Goal: Task Accomplishment & Management: Complete application form

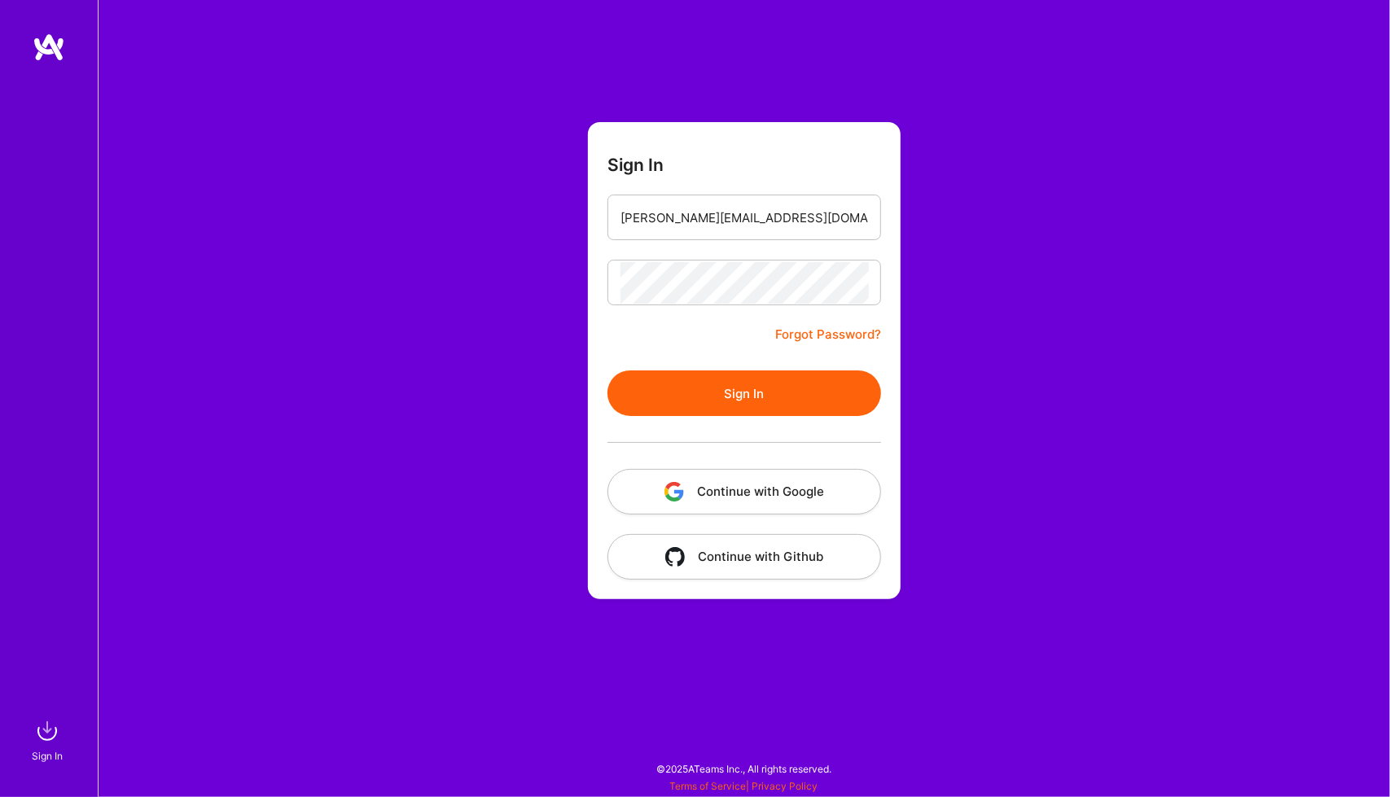
drag, startPoint x: 0, startPoint y: 0, endPoint x: 707, endPoint y: 397, distance: 810.5
click at [707, 397] on button "Sign In" at bounding box center [745, 394] width 274 height 46
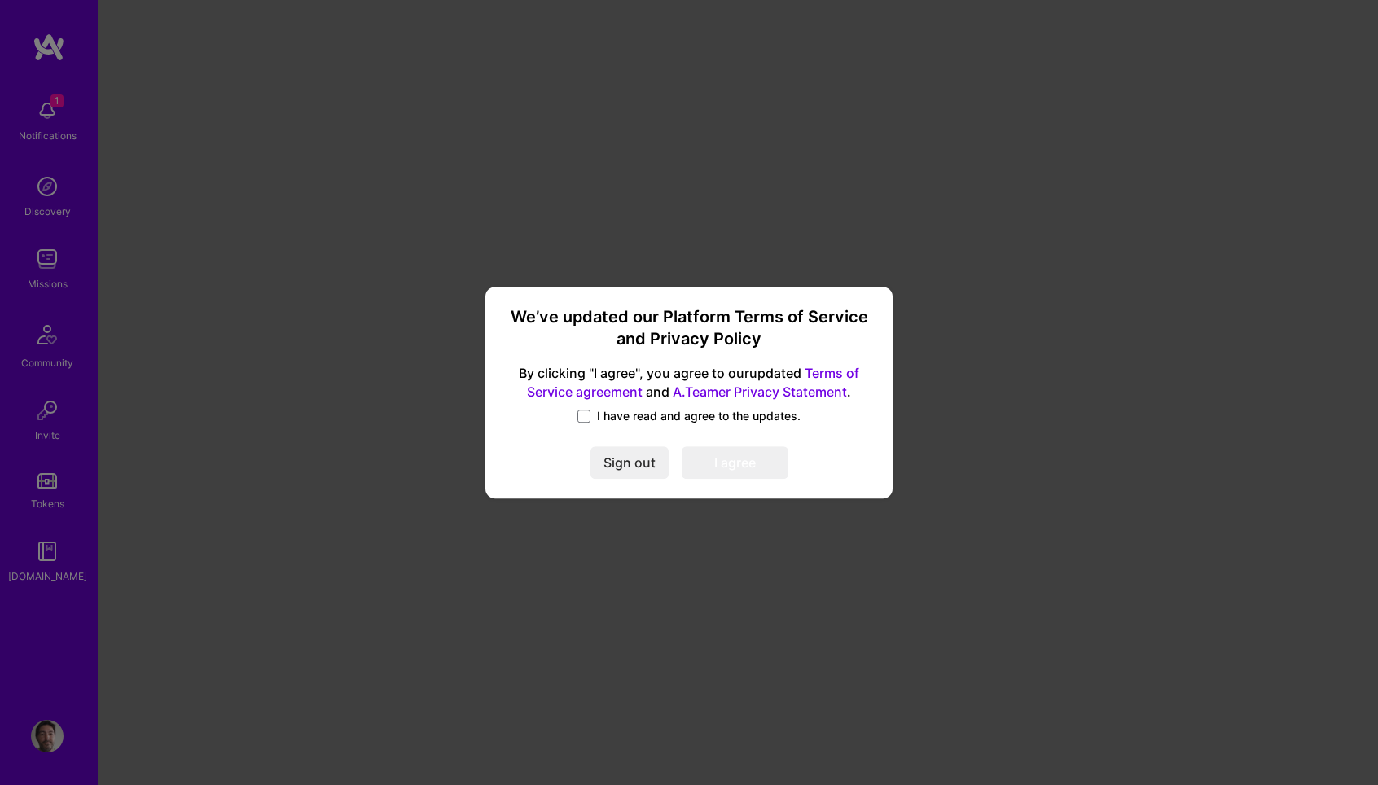
click at [670, 423] on span "I have read and agree to the updates." at bounding box center [699, 416] width 204 height 16
click at [0, 0] on input "I have read and agree to the updates." at bounding box center [0, 0] width 0 height 0
click at [748, 467] on button "I agree" at bounding box center [735, 462] width 107 height 33
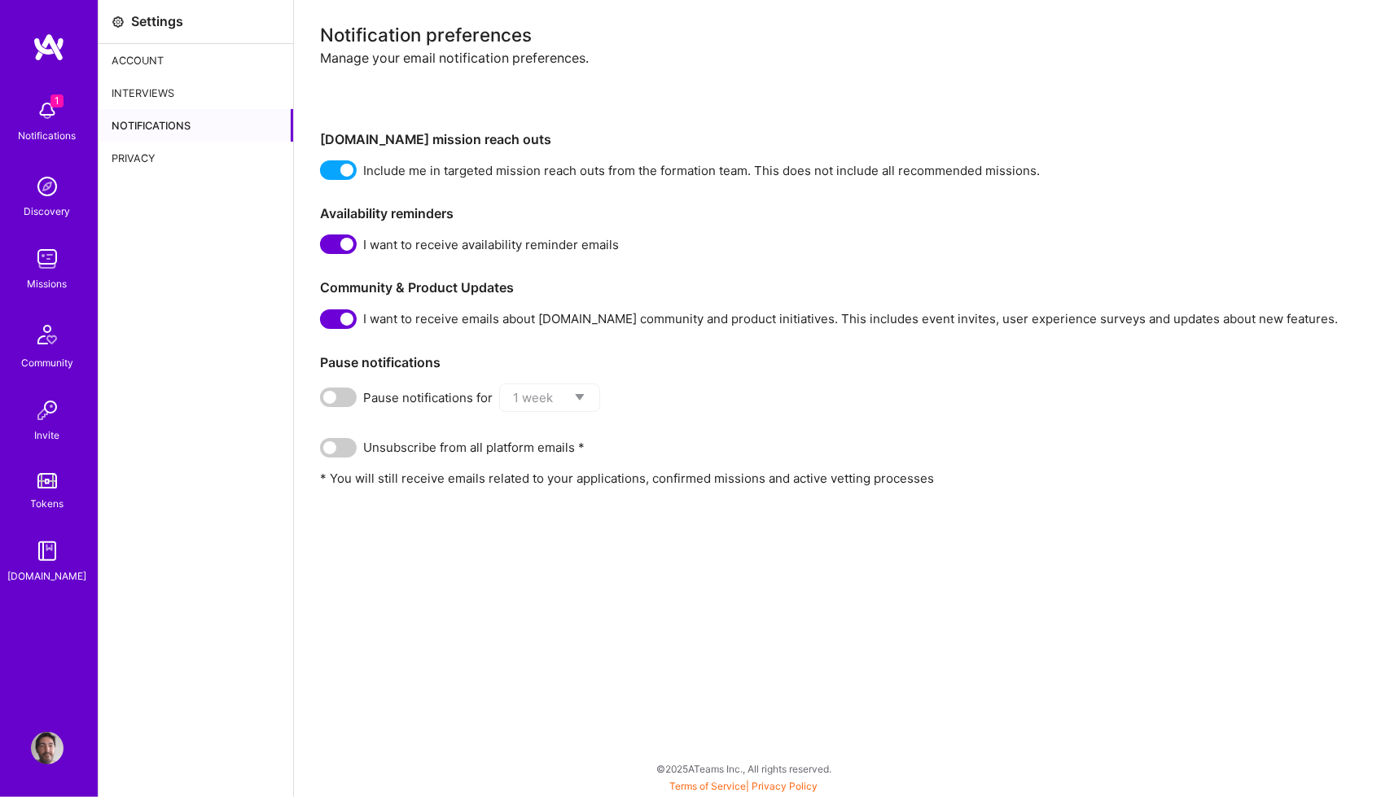
click at [31, 119] on img at bounding box center [47, 110] width 33 height 33
click at [52, 204] on div "Discovery" at bounding box center [47, 211] width 46 height 17
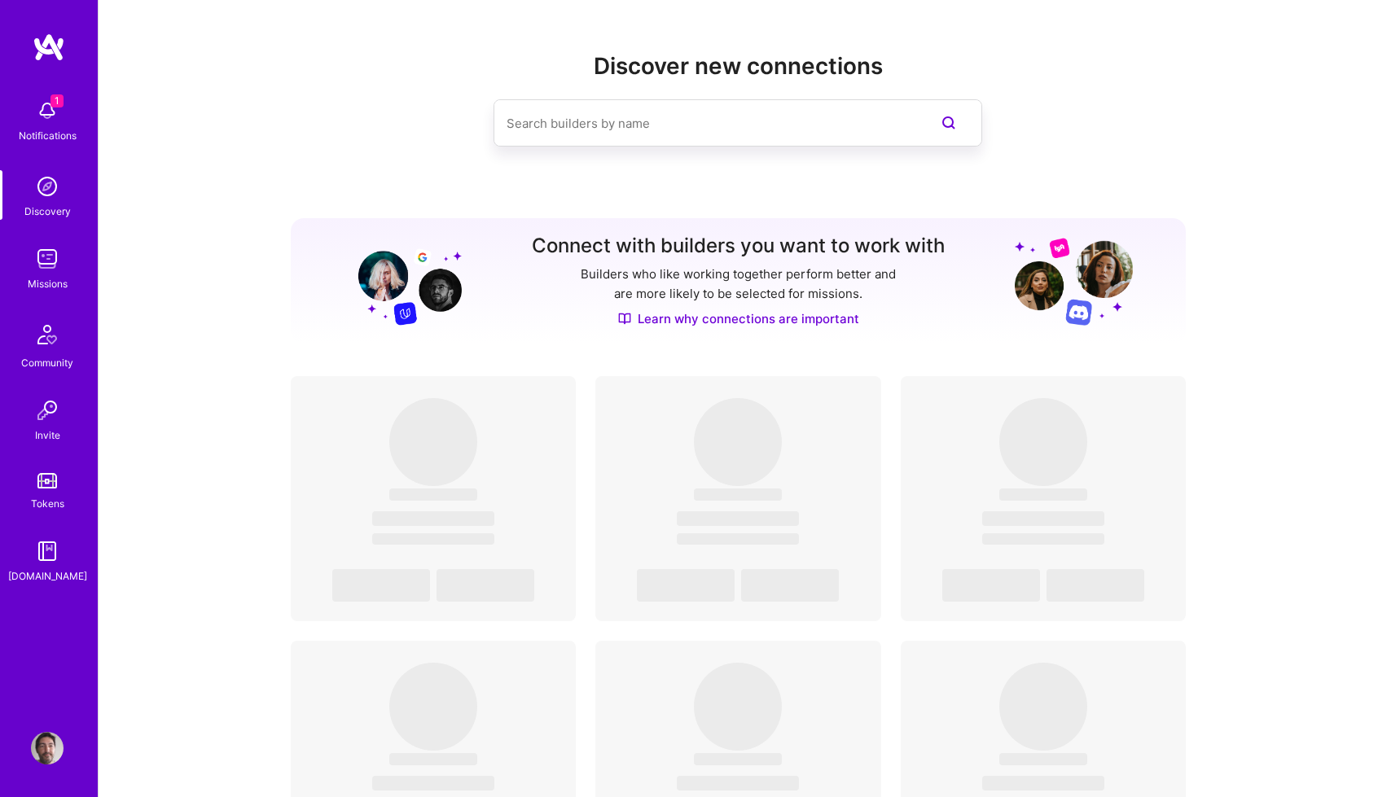
click at [52, 266] on img at bounding box center [47, 259] width 33 height 33
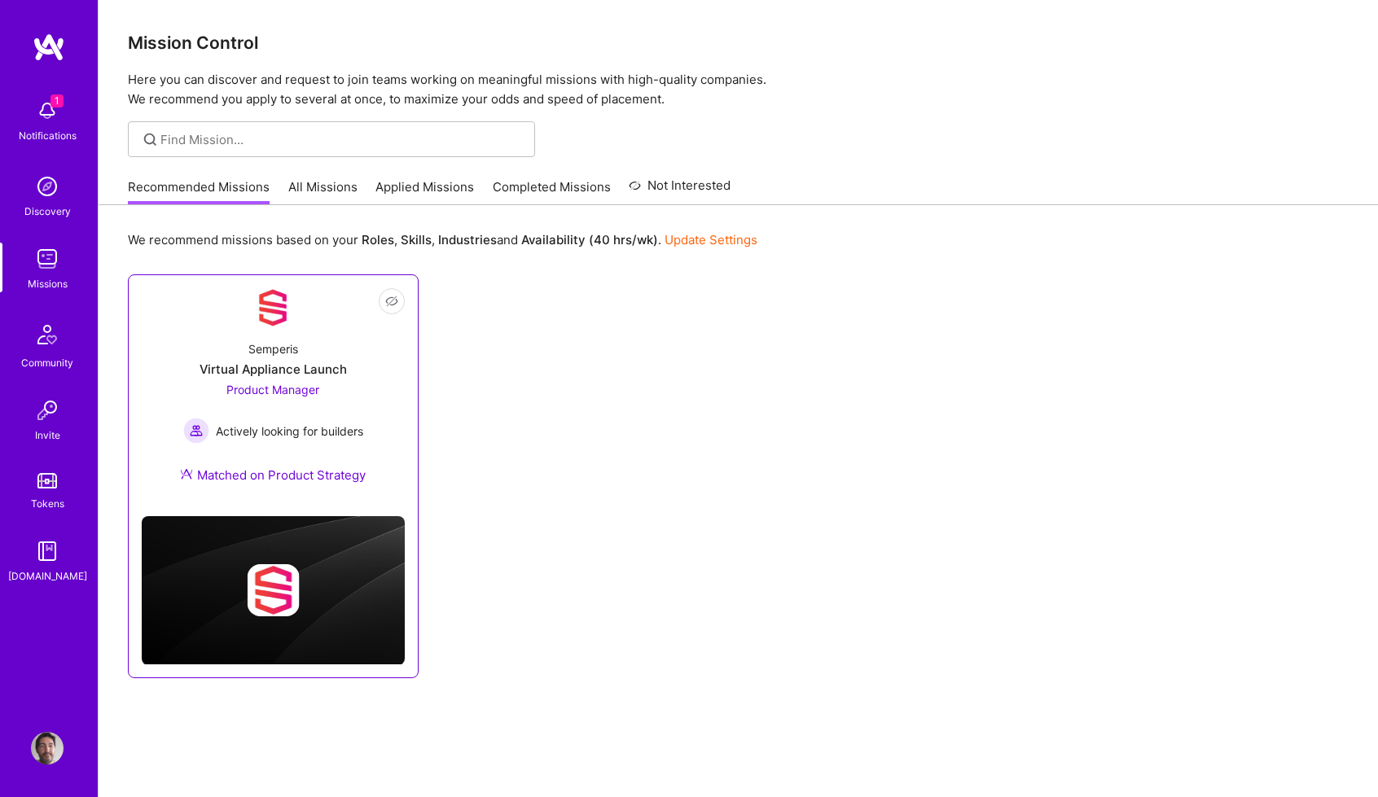
click at [359, 404] on div "Product Manager Actively looking for builders" at bounding box center [273, 412] width 180 height 63
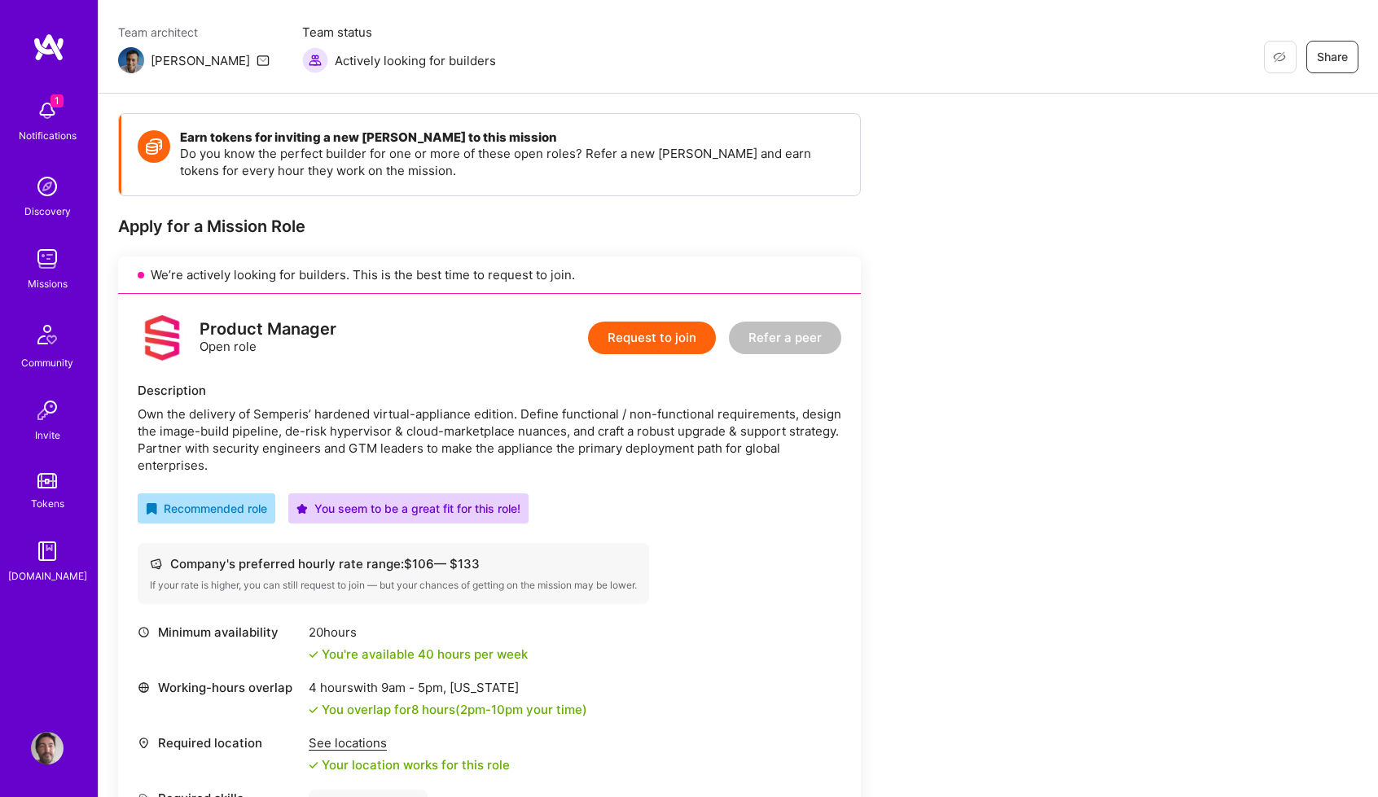
scroll to position [125, 0]
click at [660, 334] on button "Request to join" at bounding box center [652, 337] width 128 height 33
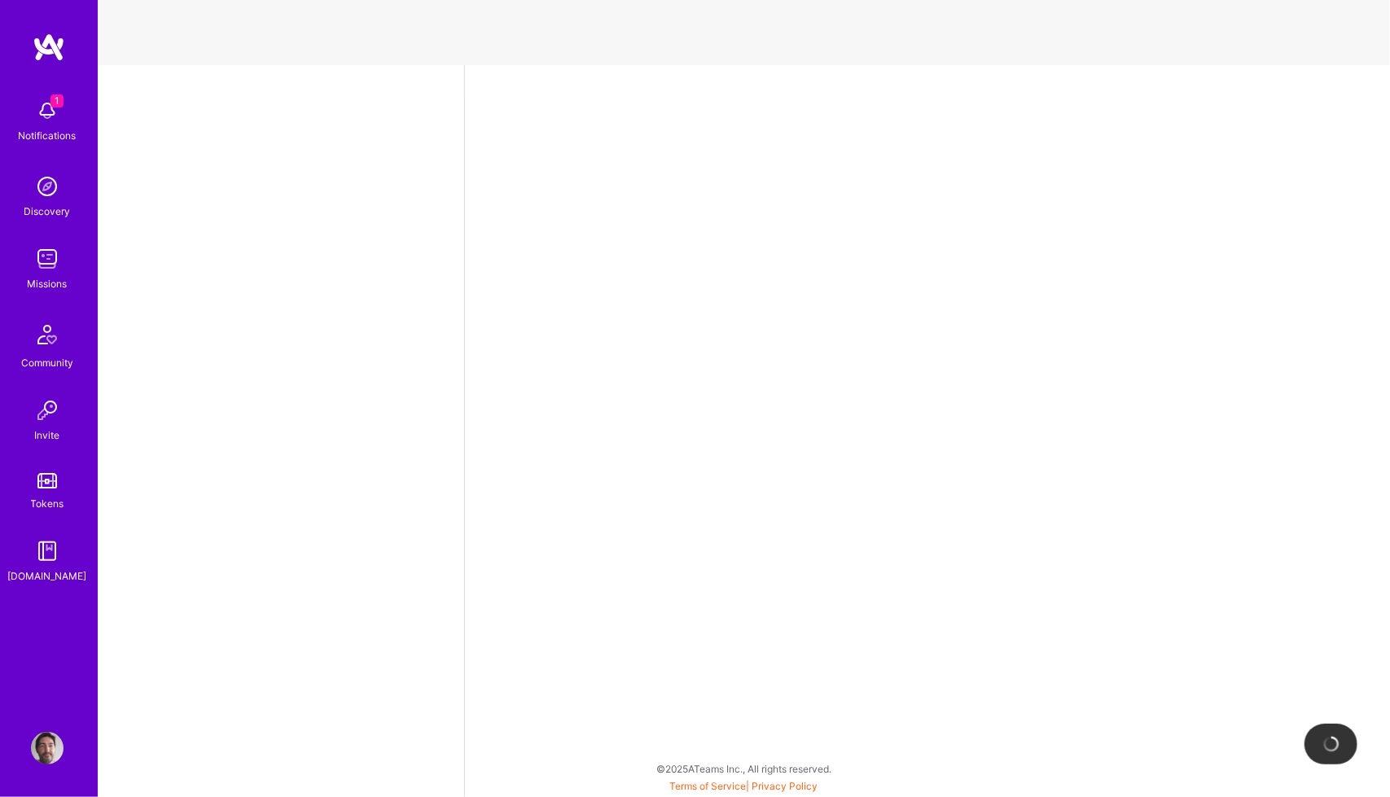
select select "PT"
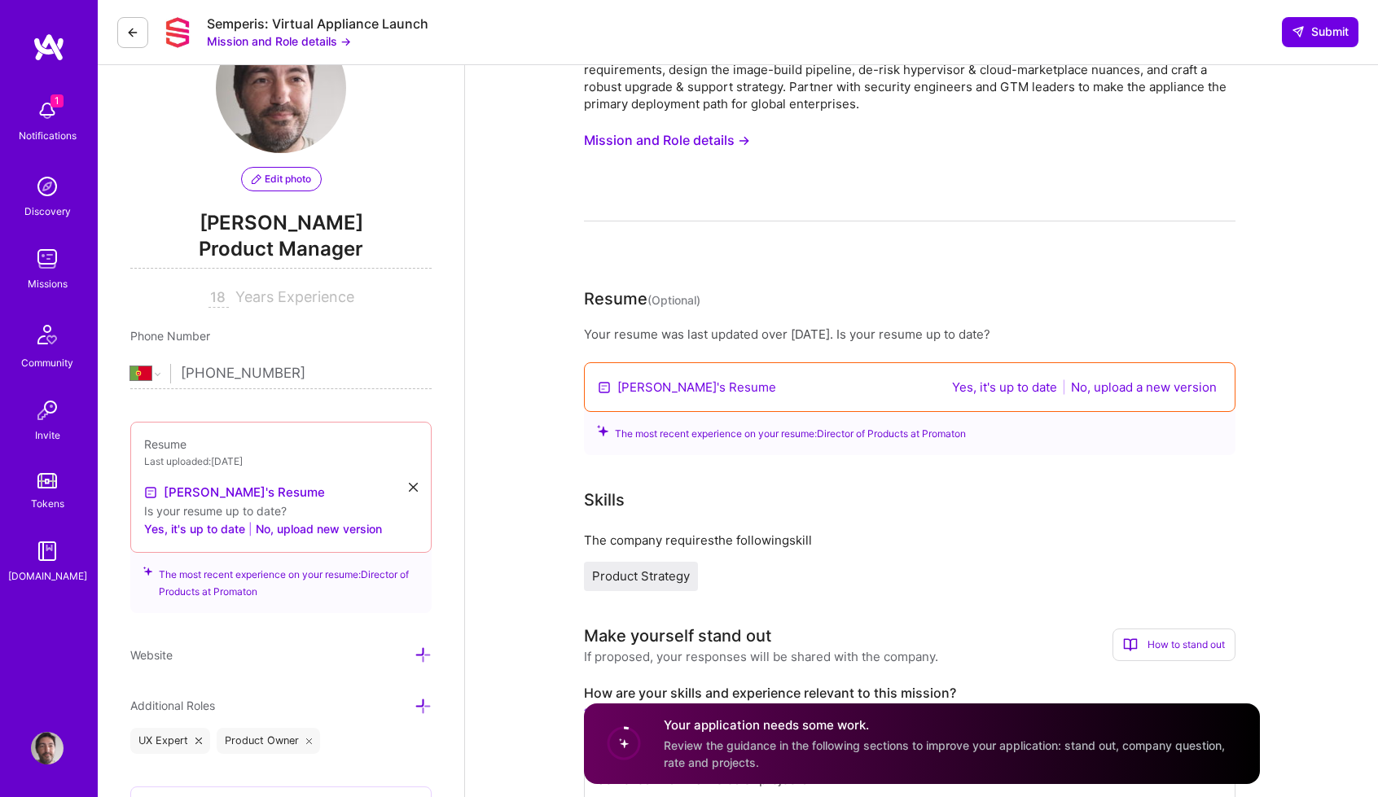
scroll to position [80, 0]
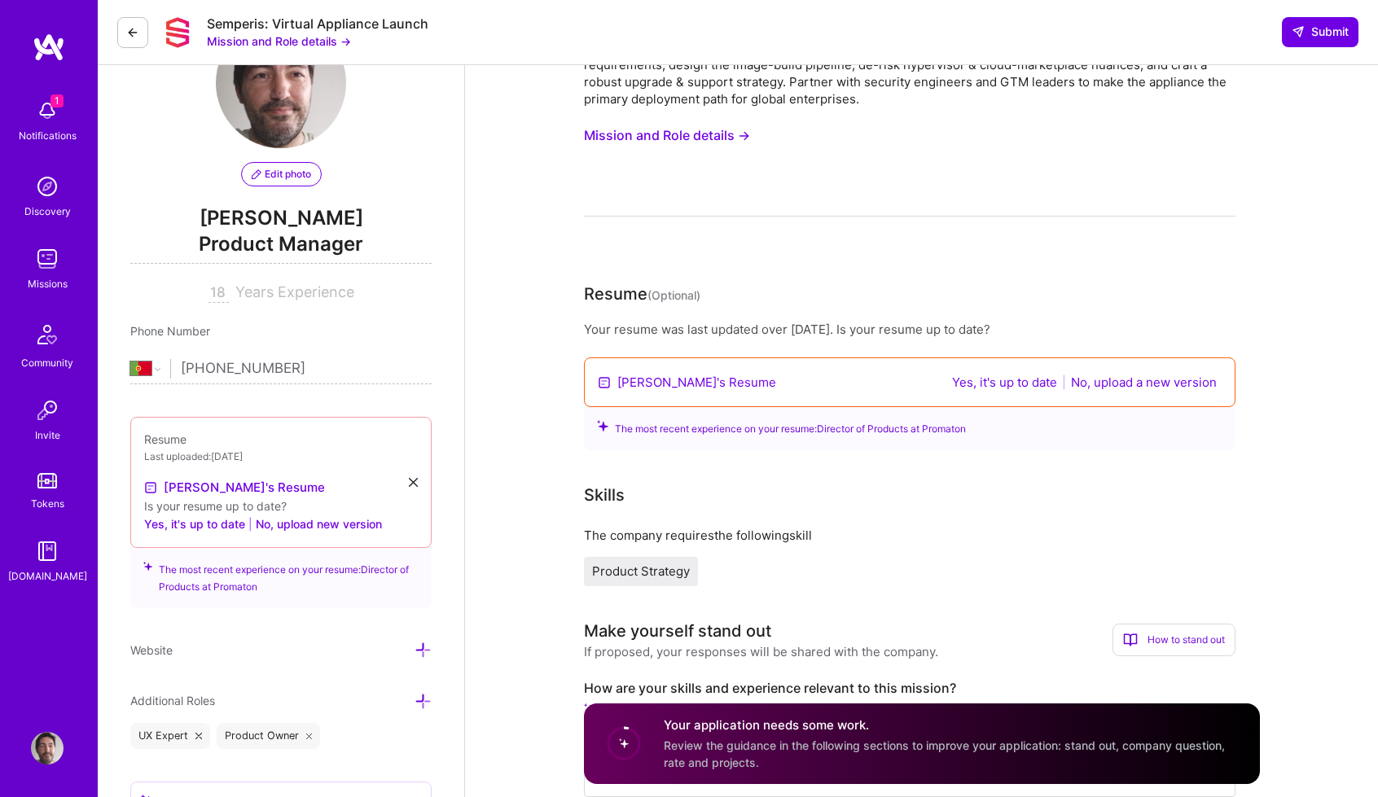
click at [985, 383] on button "Yes, it's up to date" at bounding box center [1004, 382] width 115 height 19
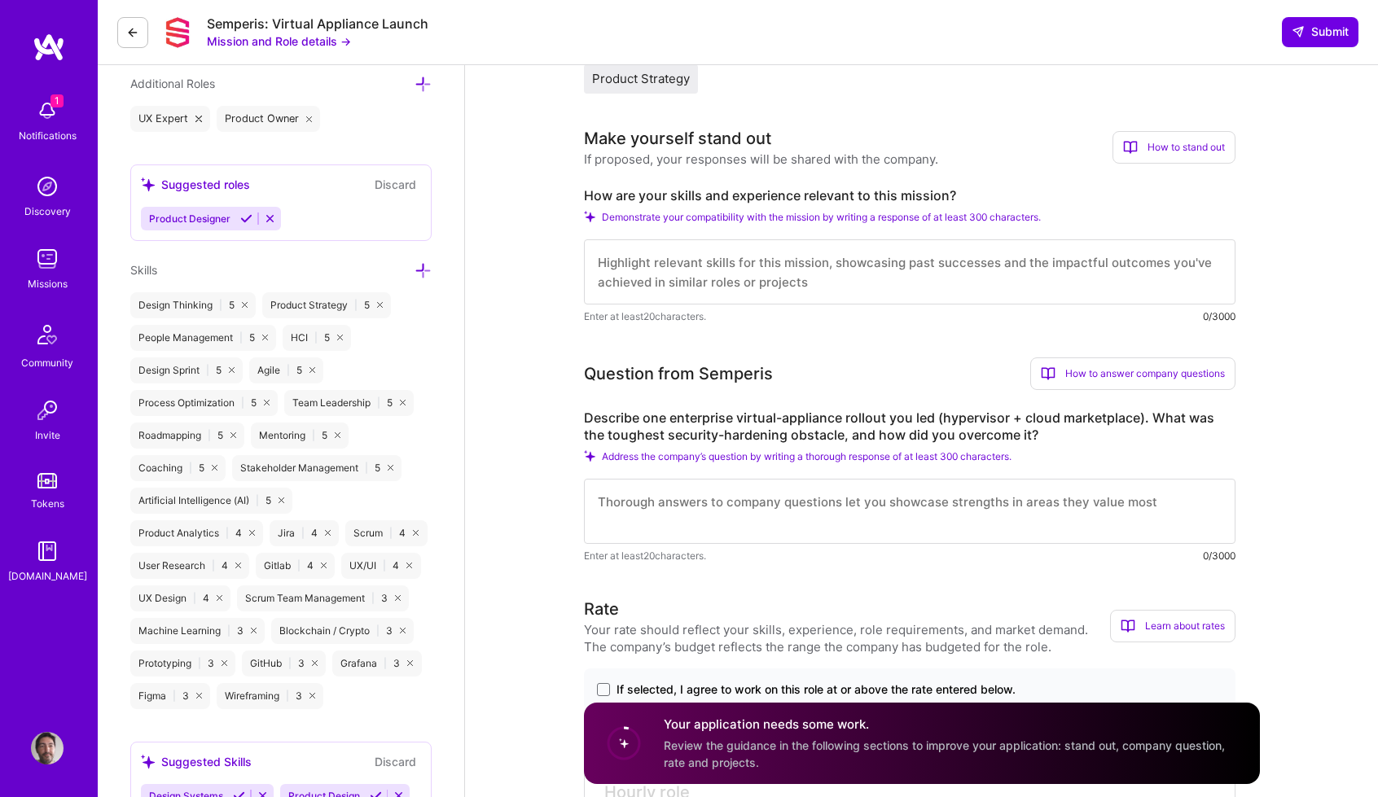
scroll to position [573, 0]
click at [1171, 154] on div "How to stand out" at bounding box center [1173, 146] width 123 height 33
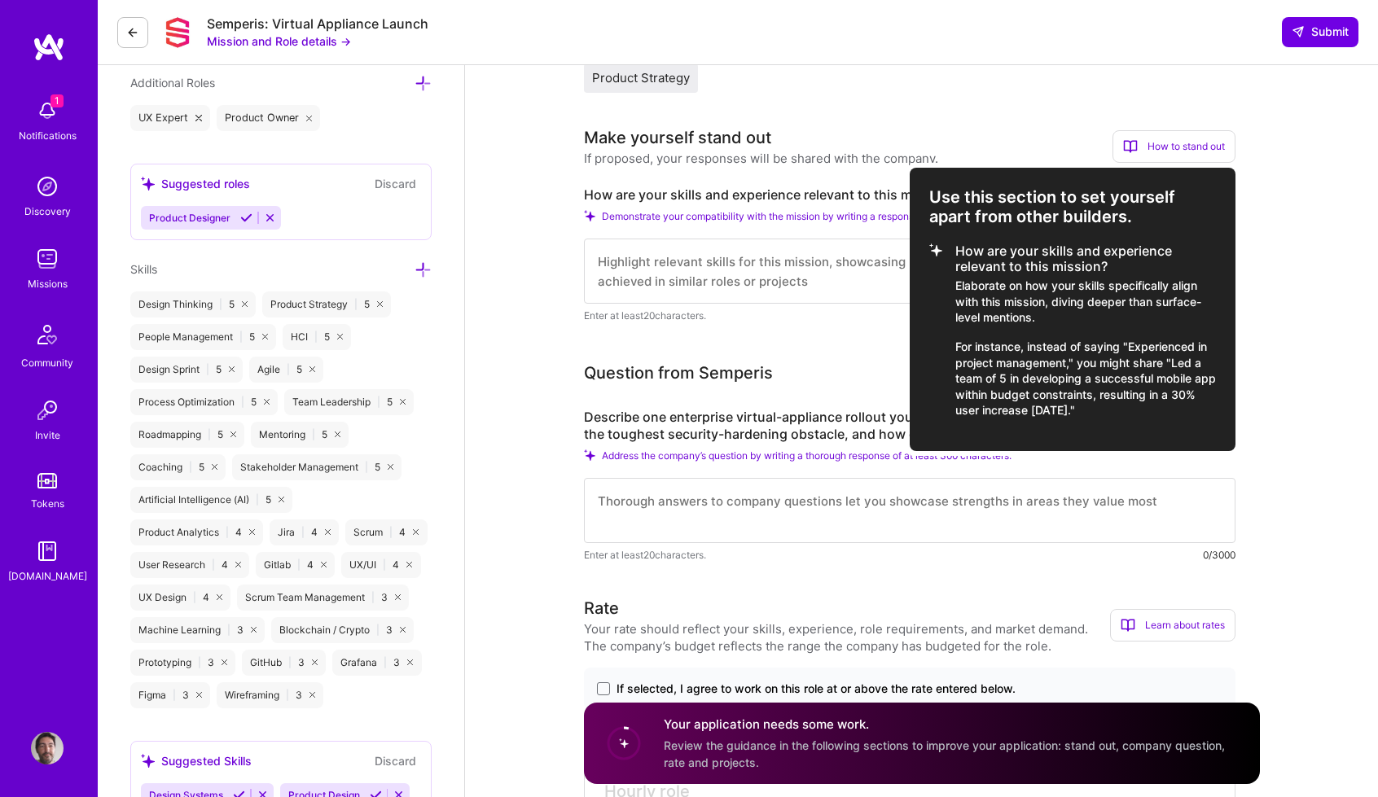
click at [814, 280] on div at bounding box center [689, 398] width 1378 height 797
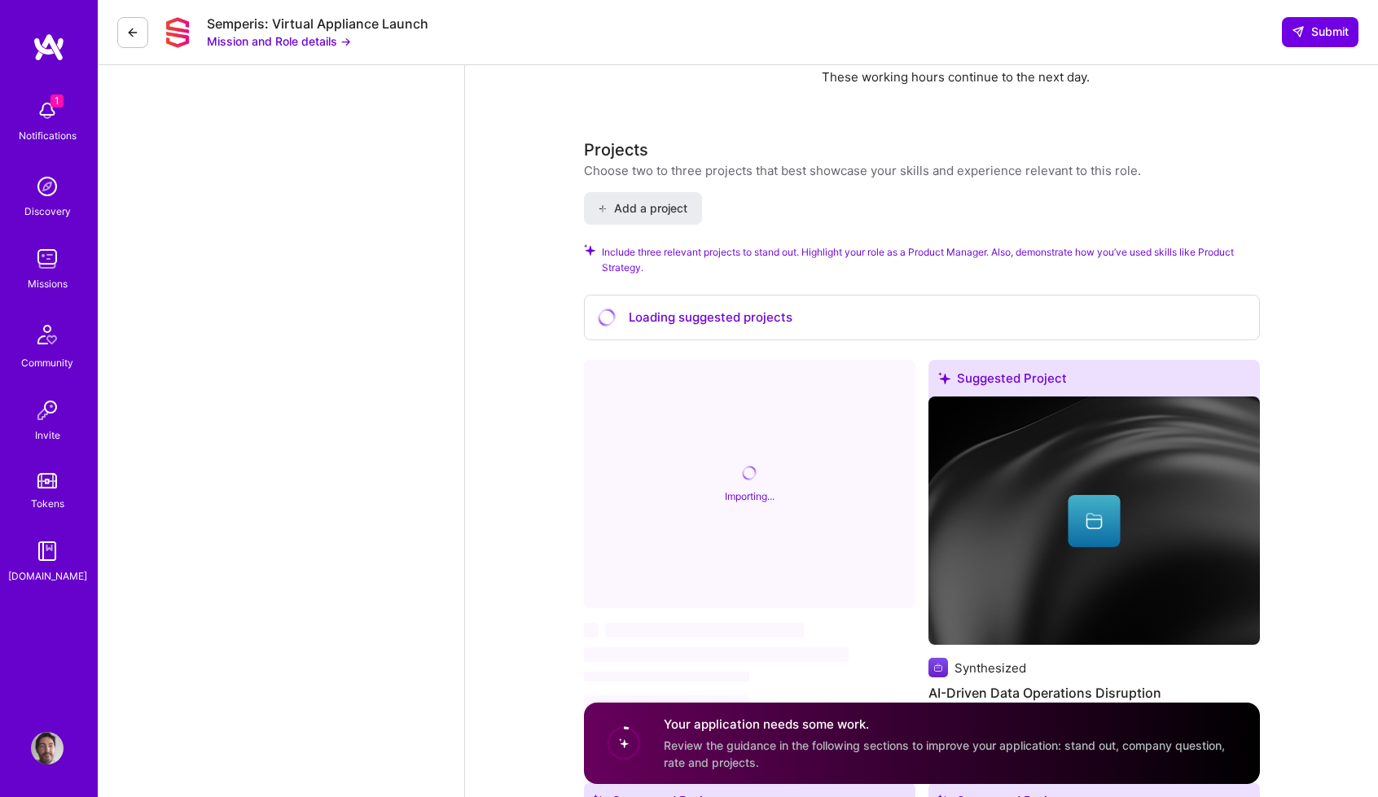
scroll to position [1933, 0]
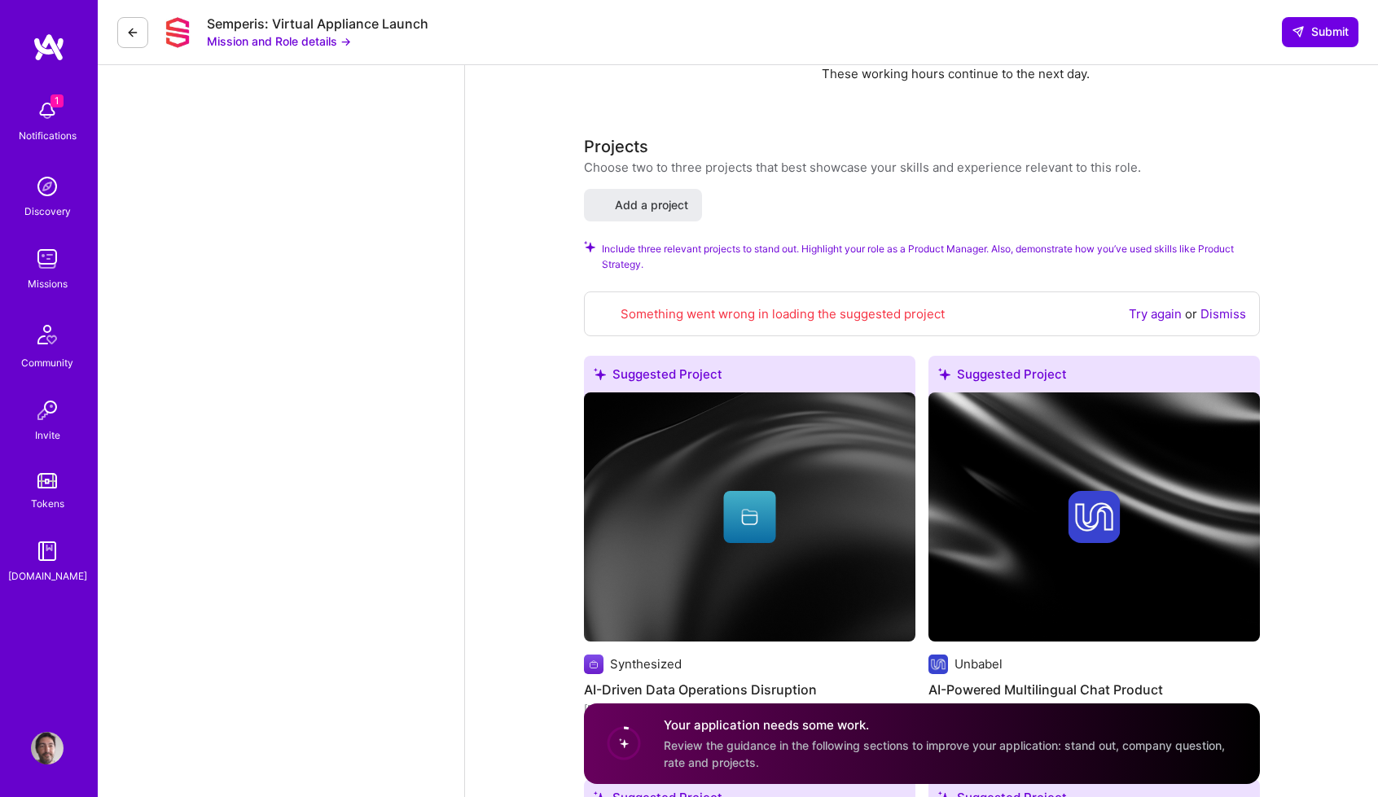
select select "PT"
